Goal: Find specific page/section: Find specific page/section

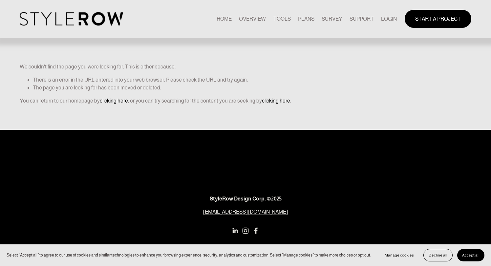
click at [385, 18] on link "LOGIN" at bounding box center [389, 18] width 16 height 9
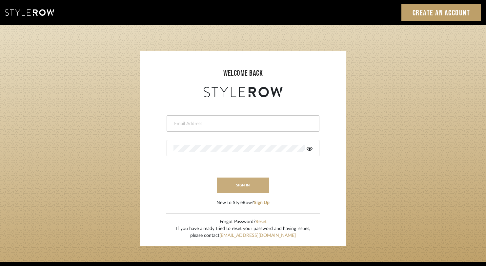
type input "[EMAIL_ADDRESS][DOMAIN_NAME]"
click at [230, 186] on button "sign in" at bounding box center [243, 185] width 52 height 15
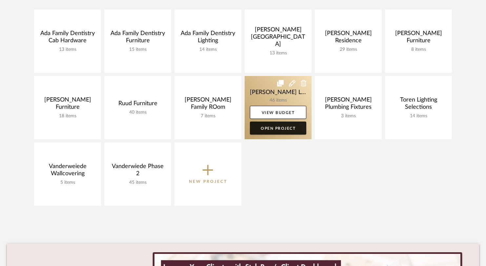
scroll to position [115, 0]
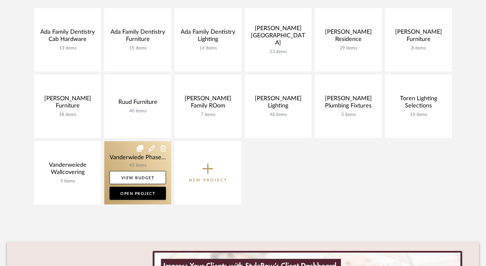
click at [150, 163] on link at bounding box center [137, 172] width 67 height 63
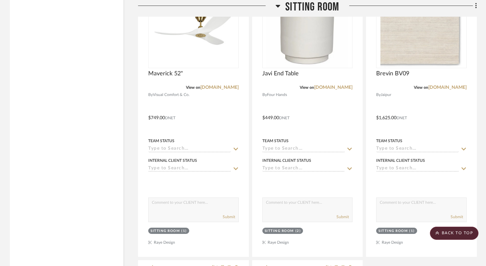
scroll to position [1133, 0]
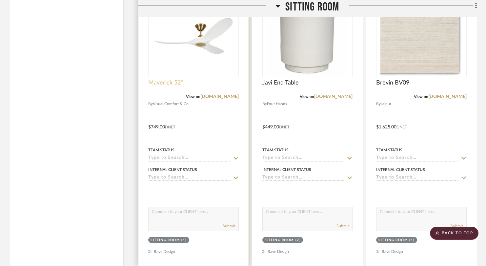
click at [167, 84] on span "Maverick 52"" at bounding box center [165, 82] width 35 height 7
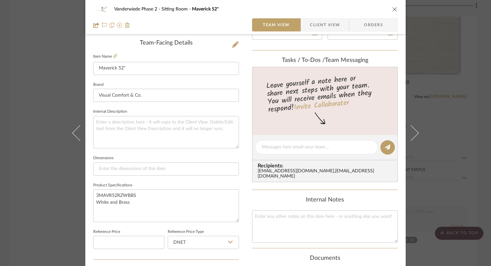
scroll to position [177, 0]
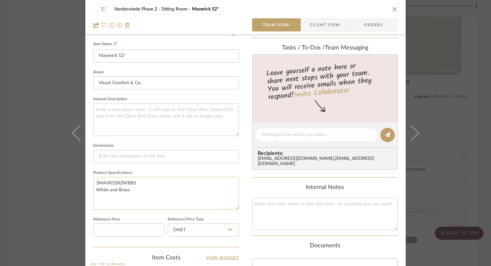
drag, startPoint x: 140, startPoint y: 192, endPoint x: 91, endPoint y: 184, distance: 49.1
click at [93, 184] on textarea "3MAVR52RZWBBS White and Brass" at bounding box center [166, 193] width 146 height 32
click at [392, 8] on icon "close" at bounding box center [394, 9] width 5 height 5
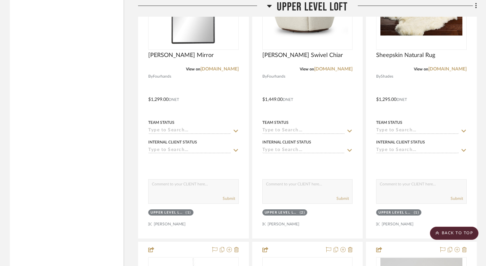
scroll to position [1771, 0]
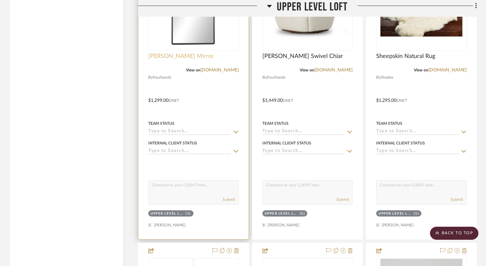
click at [166, 57] on span "Patz Mirror" at bounding box center [181, 56] width 66 height 7
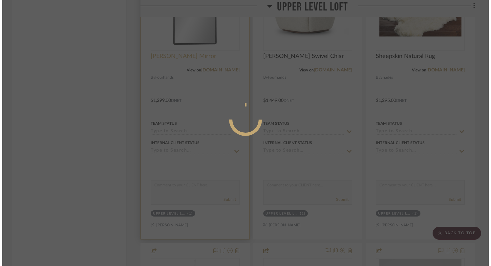
scroll to position [0, 0]
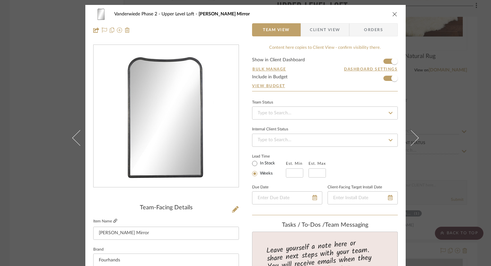
click at [113, 222] on icon at bounding box center [115, 221] width 4 height 4
